Goal: Information Seeking & Learning: Learn about a topic

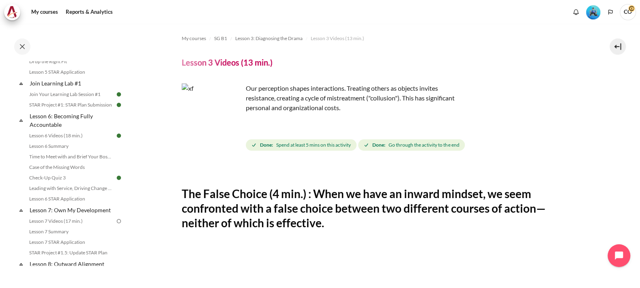
scroll to position [405, 0]
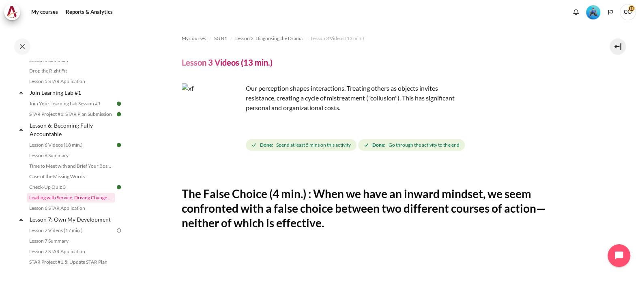
click at [69, 193] on link "Leading with Service, Driving Change (Pucknalin's Story)" at bounding box center [71, 198] width 88 height 10
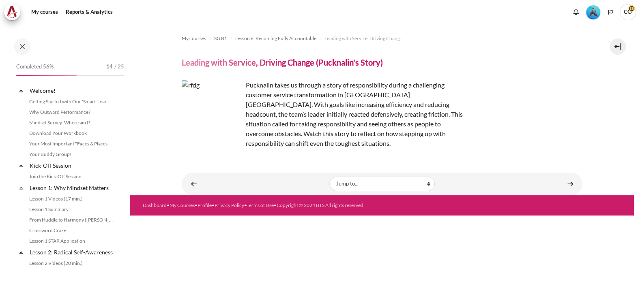
scroll to position [422, 0]
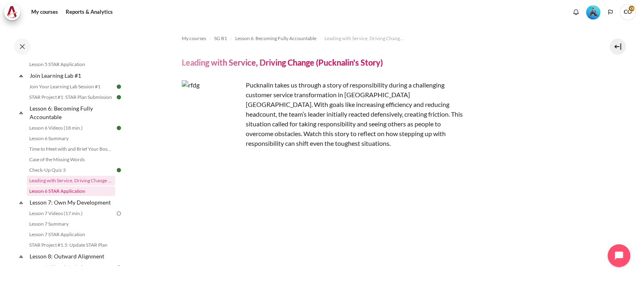
click at [49, 187] on link "Lesson 6 STAR Application" at bounding box center [71, 192] width 88 height 10
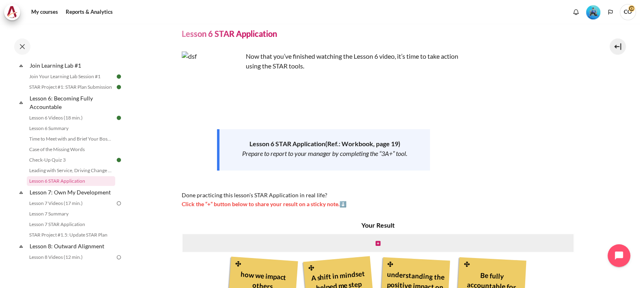
scroll to position [50, 0]
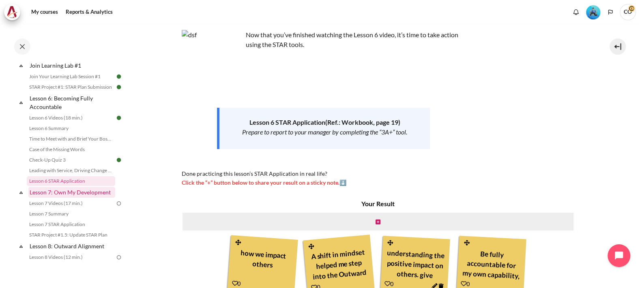
click at [71, 187] on link "Lesson 7: Own My Development" at bounding box center [71, 192] width 87 height 11
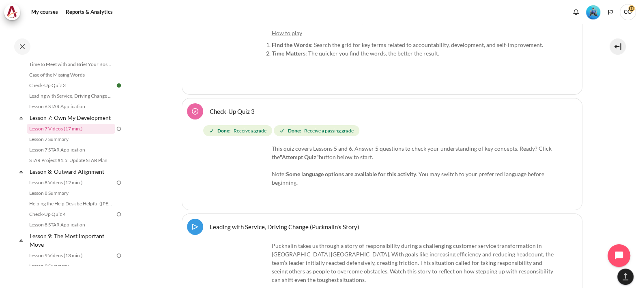
scroll to position [5808, 0]
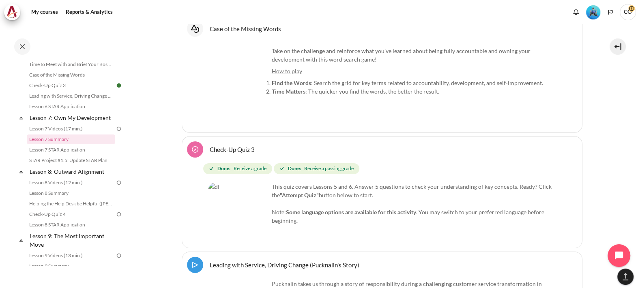
scroll to position [5859, 0]
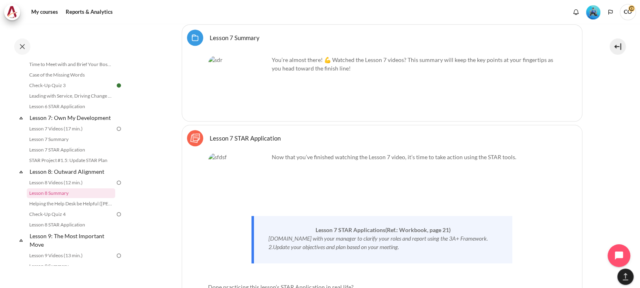
scroll to position [6568, 0]
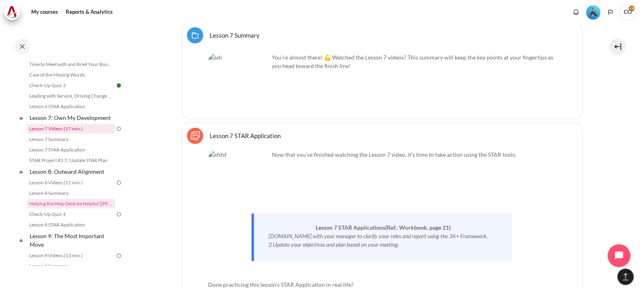
click at [69, 124] on link "Lesson 7 Videos (17 min.)" at bounding box center [71, 129] width 88 height 10
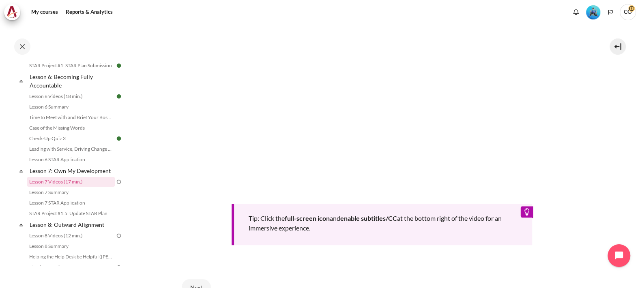
scroll to position [297, 0]
click at [193, 279] on button "Next" at bounding box center [196, 287] width 29 height 17
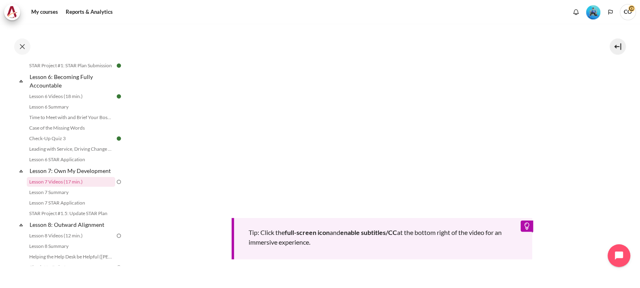
scroll to position [297, 0]
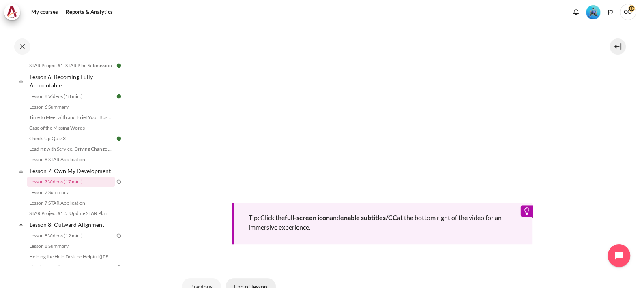
click at [239, 279] on button "End of lesson" at bounding box center [250, 287] width 50 height 17
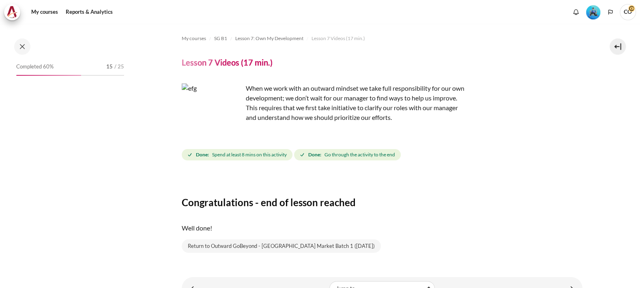
scroll to position [454, 0]
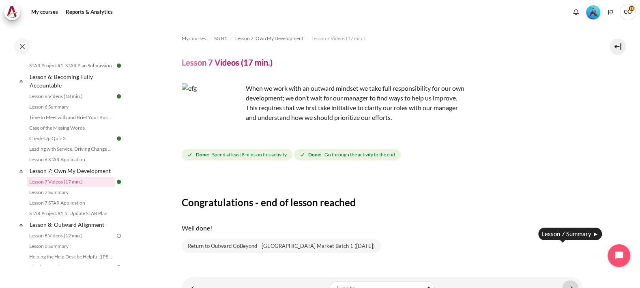
click at [567, 281] on link "Content" at bounding box center [570, 289] width 16 height 16
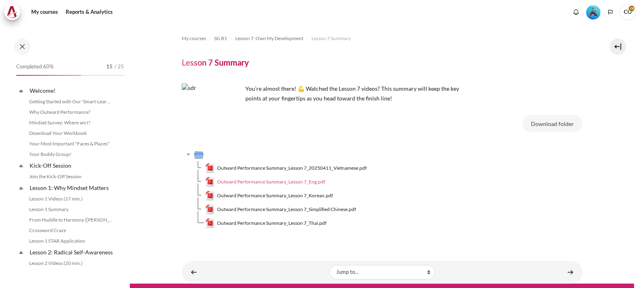
scroll to position [463, 0]
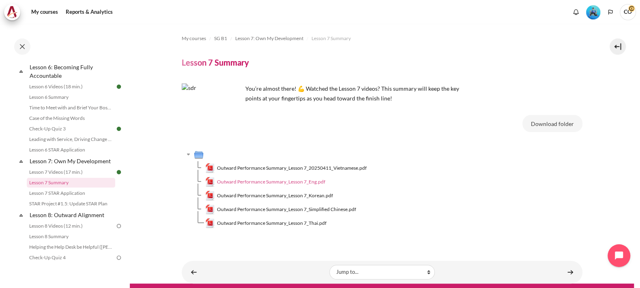
click at [289, 178] on span "Outward Performance Summary_Lesson 7_Eng.pdf" at bounding box center [271, 181] width 108 height 7
click at [61, 92] on link "Lesson 6 Summary" at bounding box center [71, 97] width 88 height 10
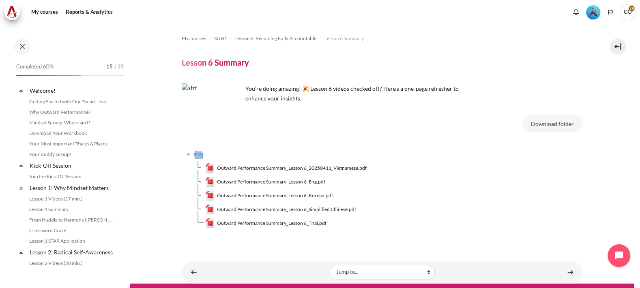
scroll to position [382, 0]
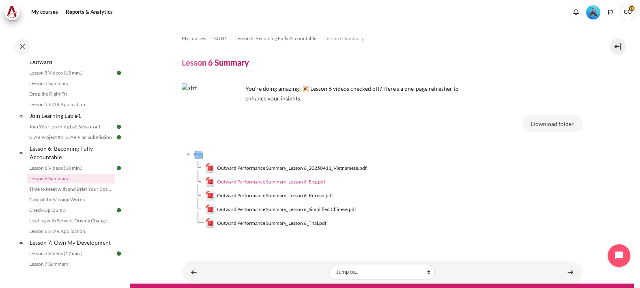
click at [287, 178] on span "Outward Performance Summary_Lesson 6_Eng.pdf" at bounding box center [271, 181] width 108 height 7
click at [51, 270] on link "Lesson 7 STAR Application" at bounding box center [71, 275] width 88 height 10
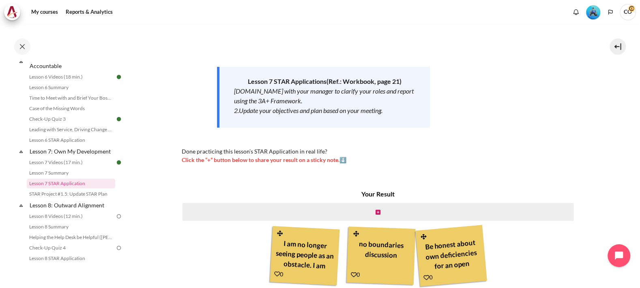
scroll to position [19, 0]
click at [375, 210] on icon "Content" at bounding box center [377, 213] width 5 height 6
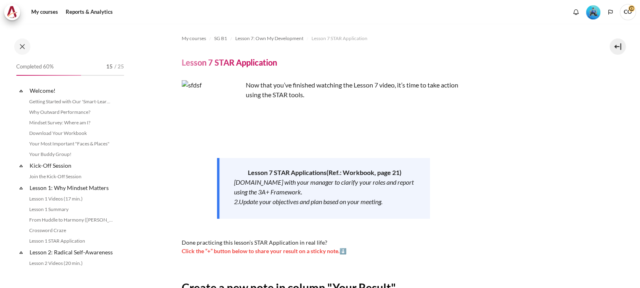
scroll to position [473, 0]
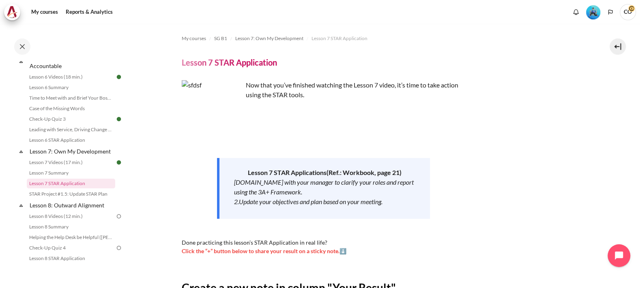
type input "B"
drag, startPoint x: 352, startPoint y: 261, endPoint x: 344, endPoint y: 267, distance: 9.8
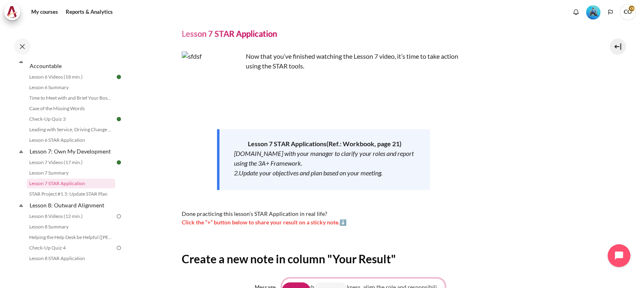
scroll to position [74, 0]
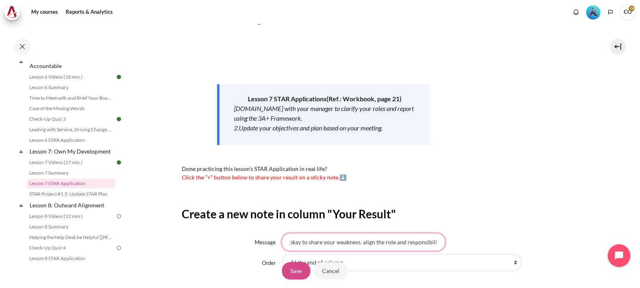
type input "Is okay to share your weakness. align the role and responsibility"
click at [288, 262] on input "Save" at bounding box center [296, 270] width 28 height 17
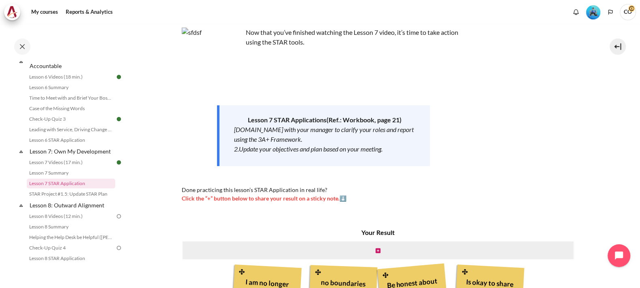
scroll to position [91, 0]
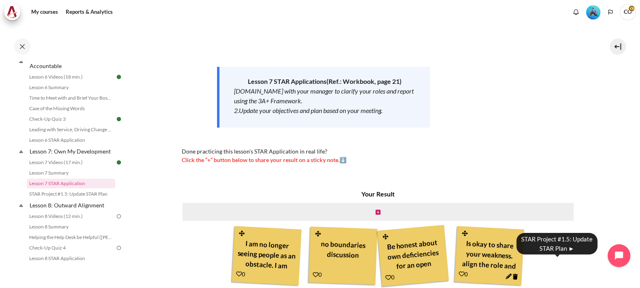
drag, startPoint x: 567, startPoint y: 256, endPoint x: 560, endPoint y: 250, distance: 8.9
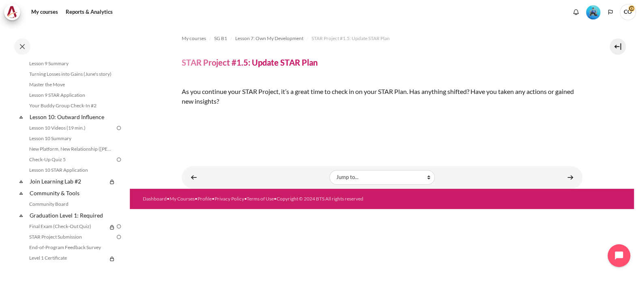
scroll to position [50, 0]
click at [182, 115] on img "Content" at bounding box center [182, 115] width 0 height 0
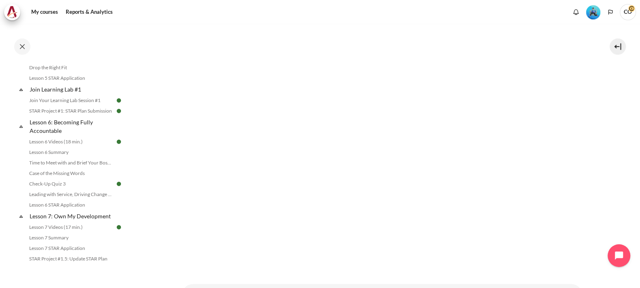
scroll to position [507, 0]
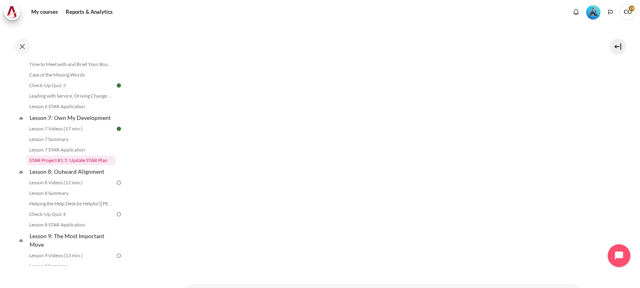
click at [62, 156] on link "STAR Project #1.5: Update STAR Plan" at bounding box center [71, 161] width 88 height 10
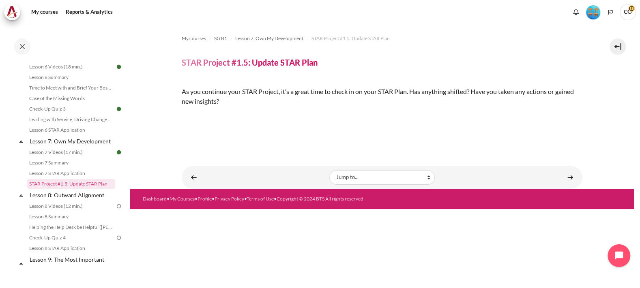
scroll to position [105, 0]
click at [182, 115] on img "Content" at bounding box center [182, 115] width 0 height 0
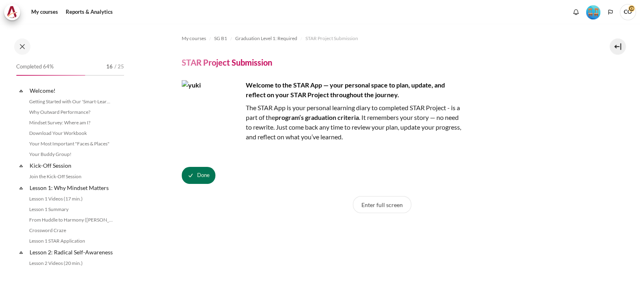
scroll to position [736, 0]
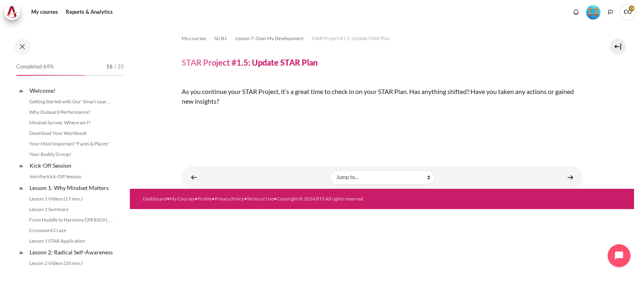
scroll to position [483, 0]
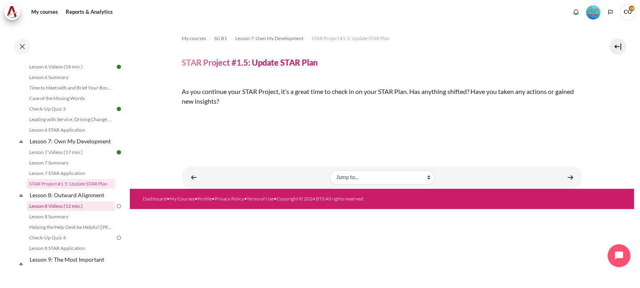
click at [63, 202] on link "Lesson 8 Videos (12 min.)" at bounding box center [71, 207] width 88 height 10
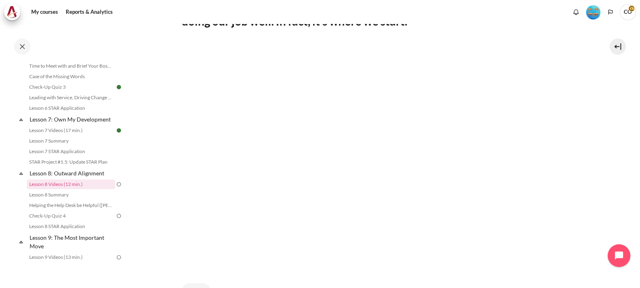
scroll to position [236, 0]
click at [186, 269] on button "Next" at bounding box center [196, 277] width 29 height 17
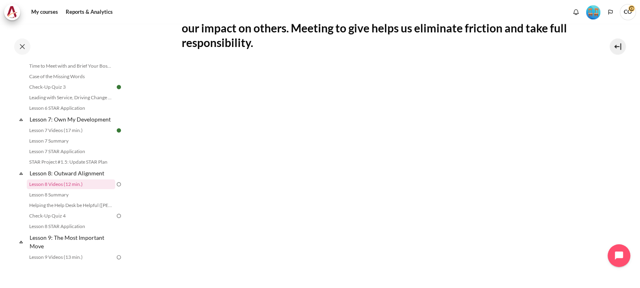
scroll to position [202, 0]
